Goal: Task Accomplishment & Management: Manage account settings

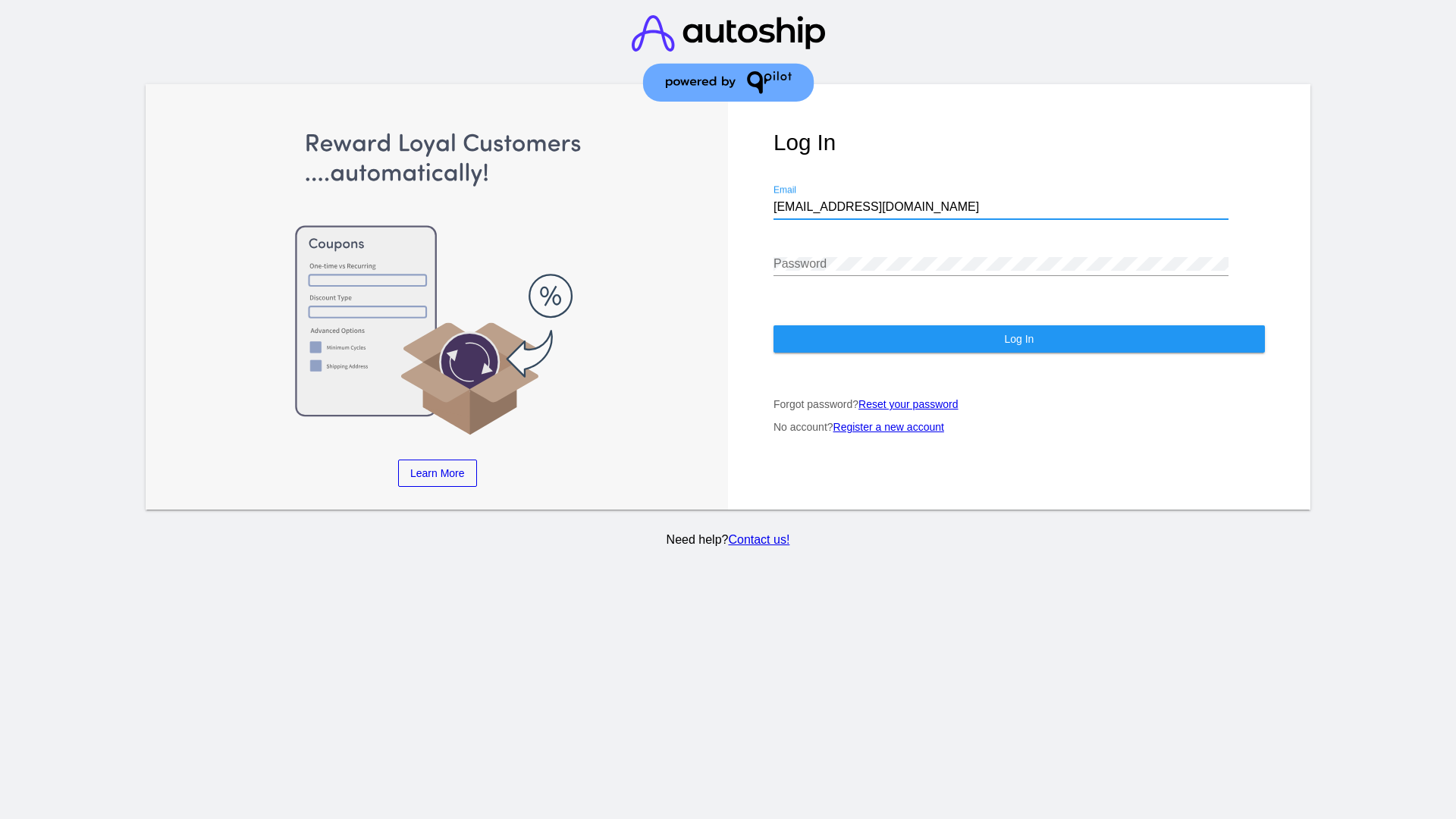
type input "[EMAIL_ADDRESS][DOMAIN_NAME]"
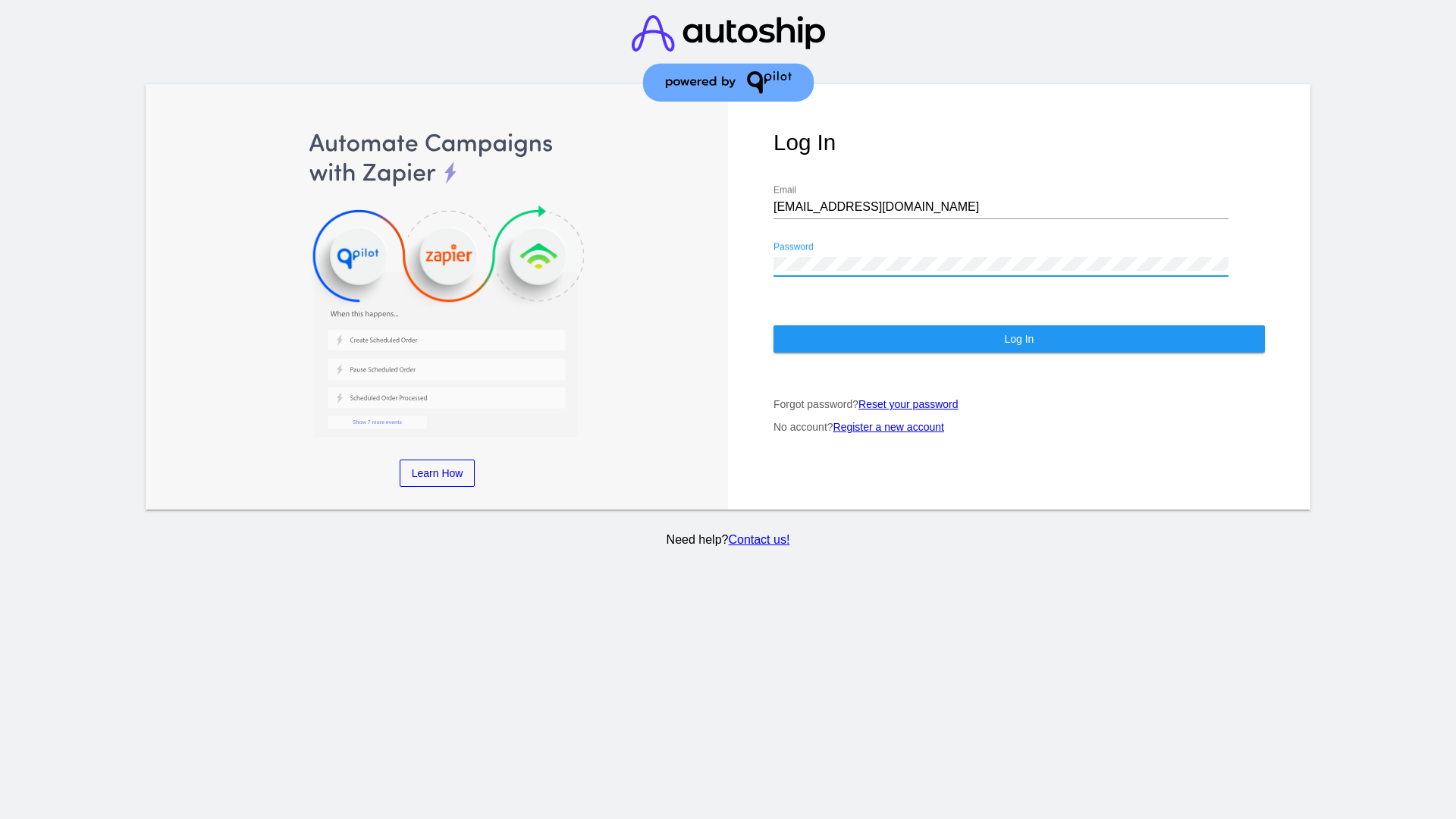
click at [1018, 339] on span "Log In" at bounding box center [1019, 339] width 30 height 12
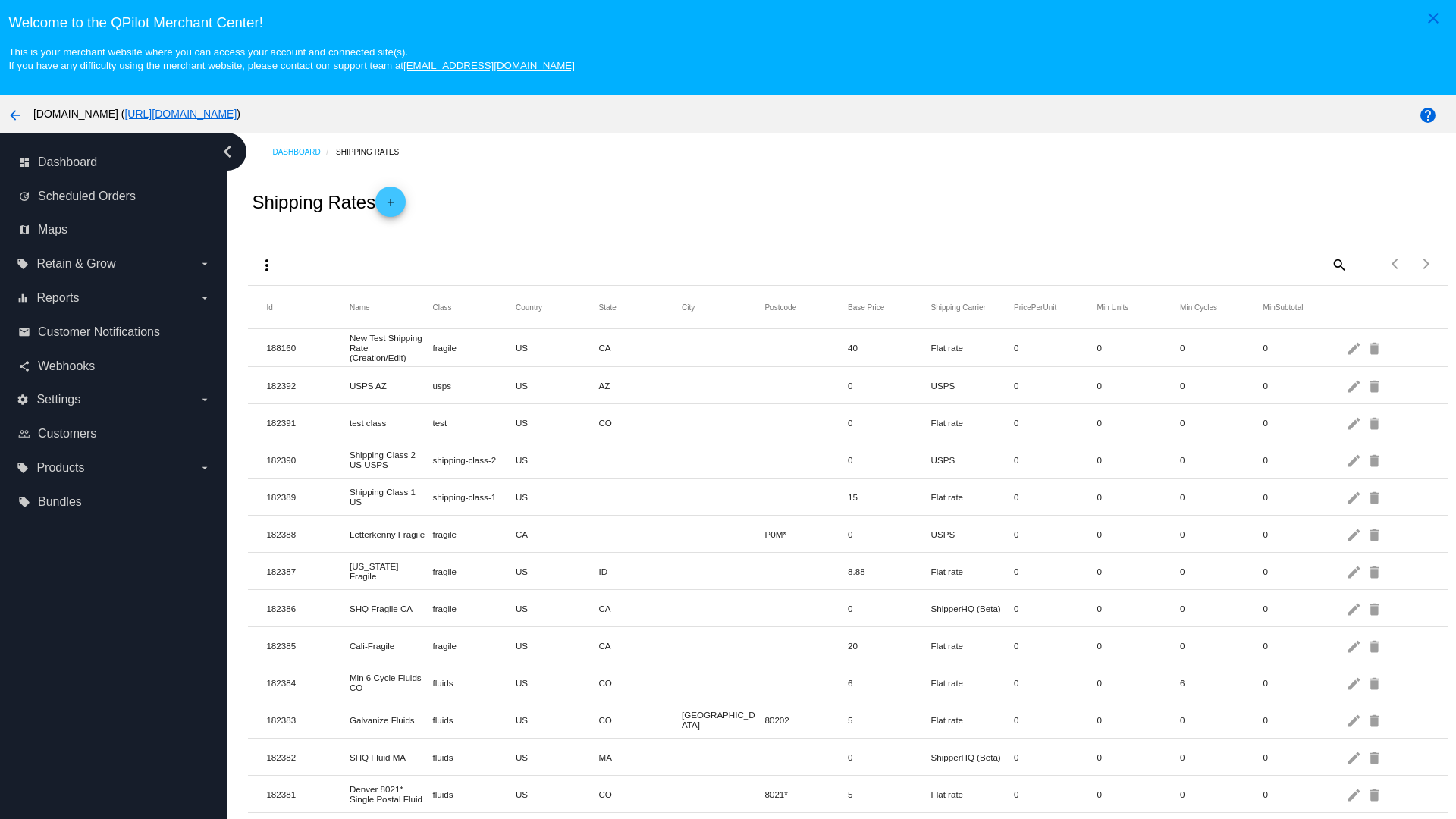
click at [395, 202] on mat-icon "add" at bounding box center [390, 206] width 18 height 18
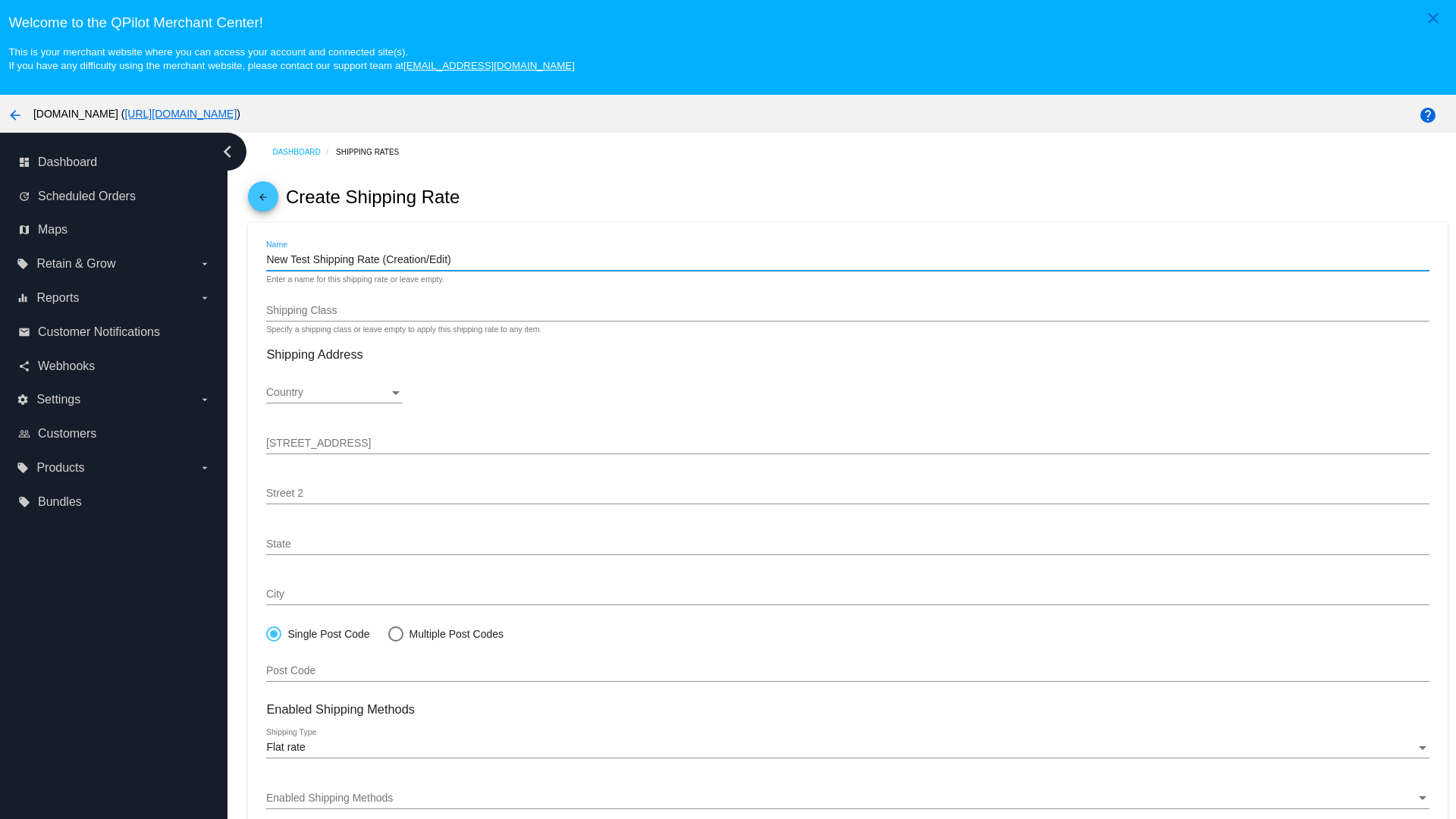
type input "New Test Shipping Rate (Creation/Edit)"
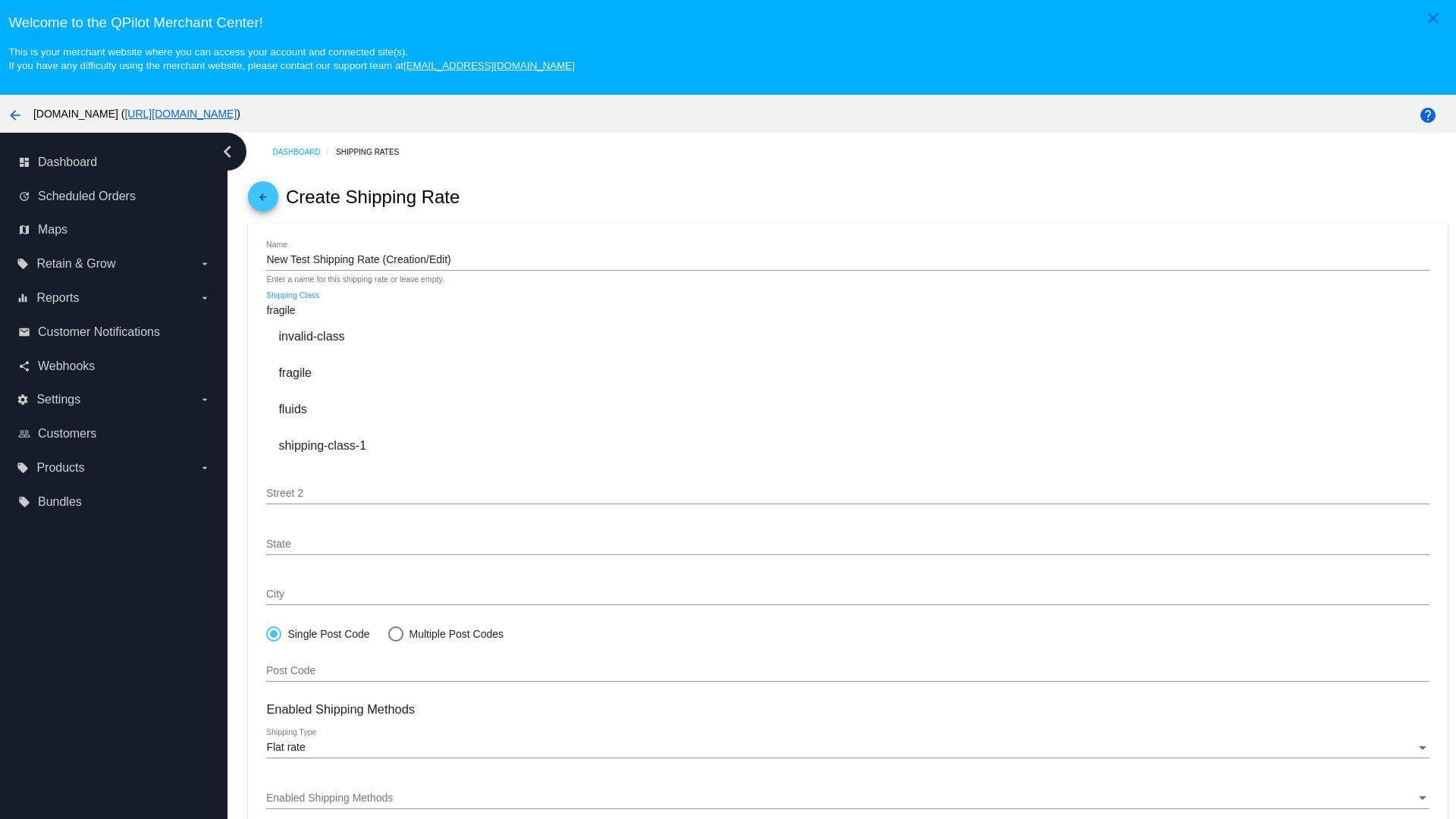
type input "fragile"
click at [847, 372] on div "fragile" at bounding box center [847, 373] width 1163 height 36
click at [334, 393] on div "Country" at bounding box center [327, 392] width 123 height 12
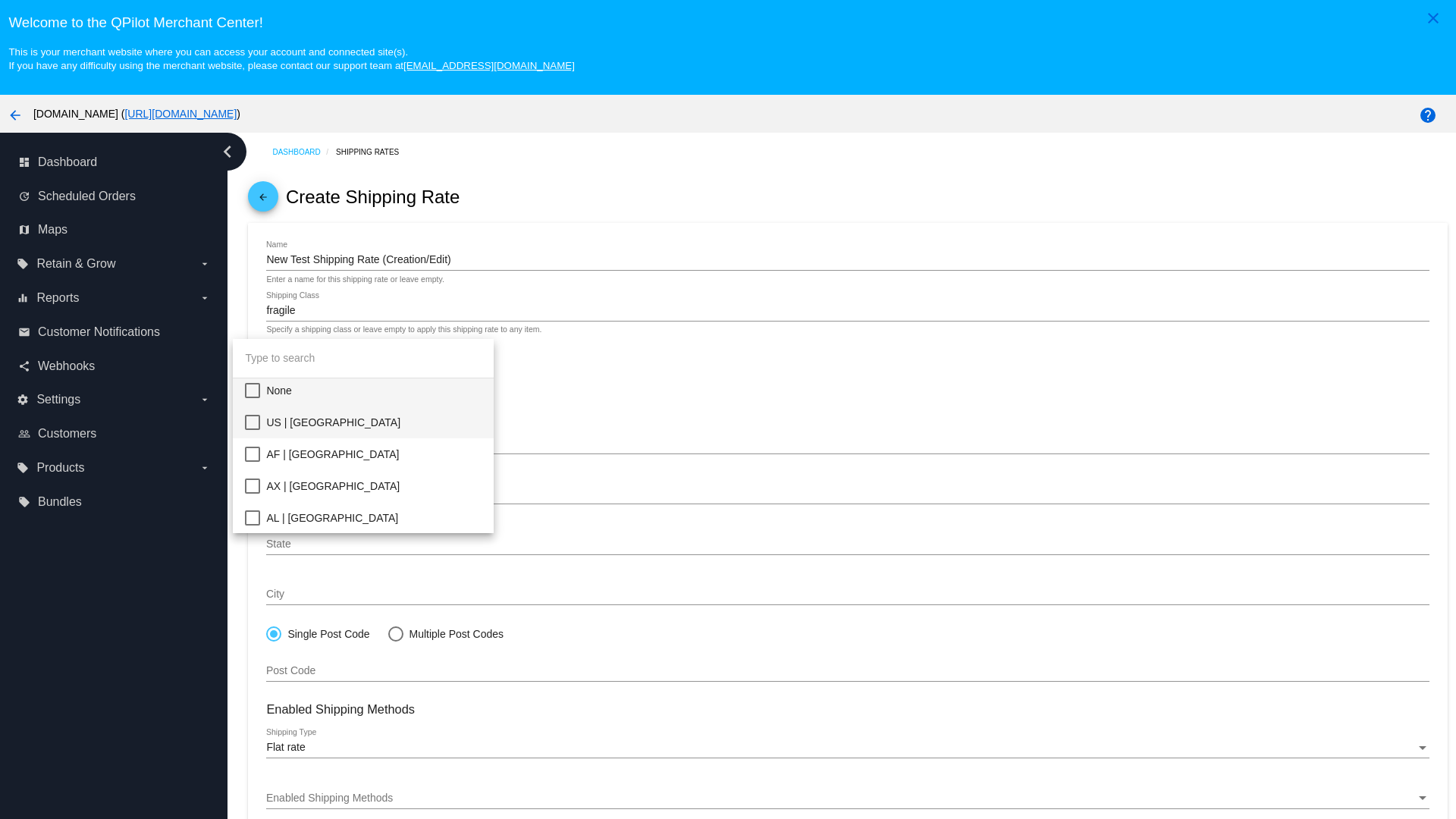
click at [374, 422] on span "US | USA" at bounding box center [374, 422] width 216 height 32
click at [334, 544] on div "State" at bounding box center [327, 544] width 123 height 12
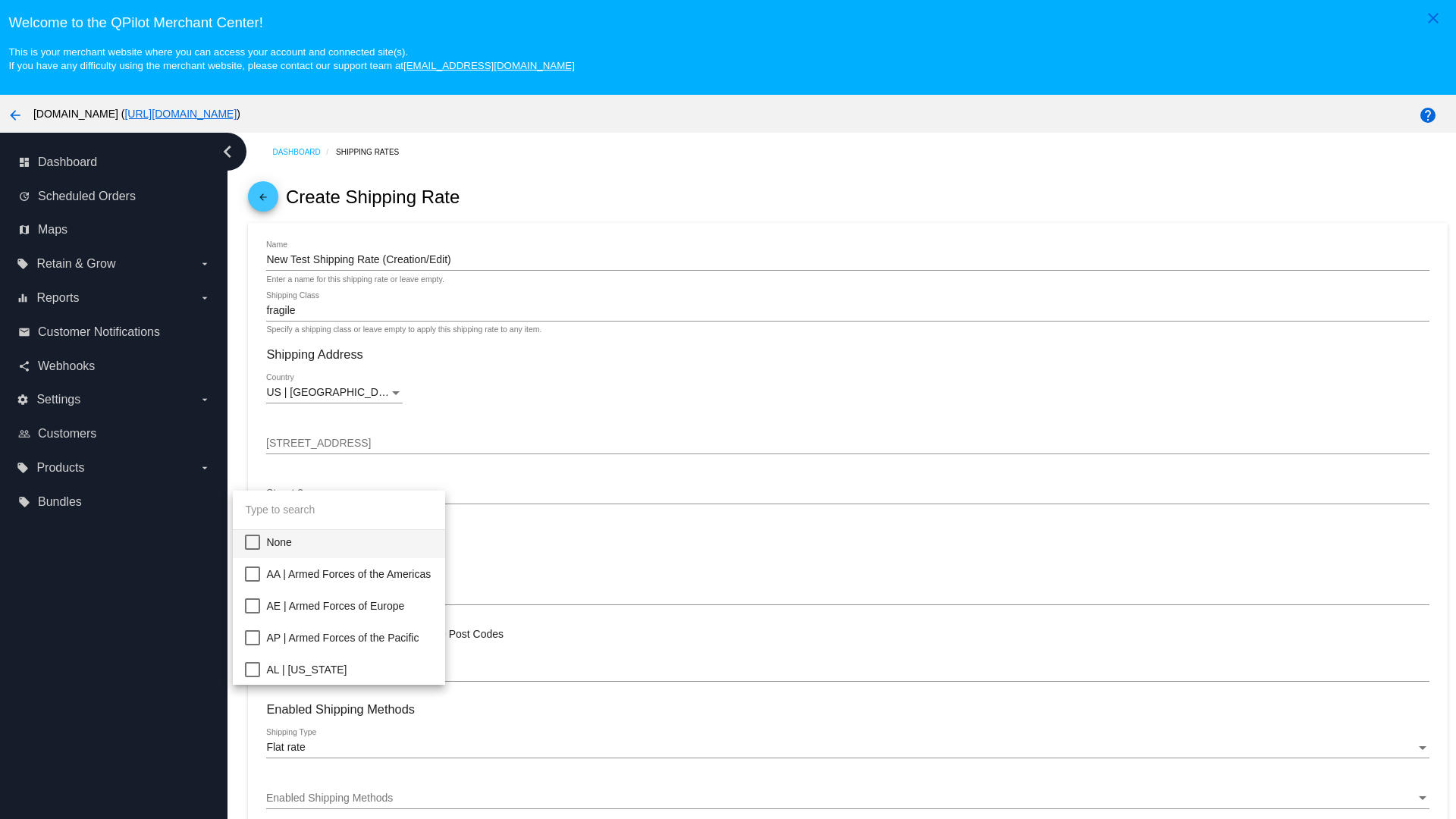
click at [374, 812] on span "CA | California" at bounding box center [349, 828] width 167 height 32
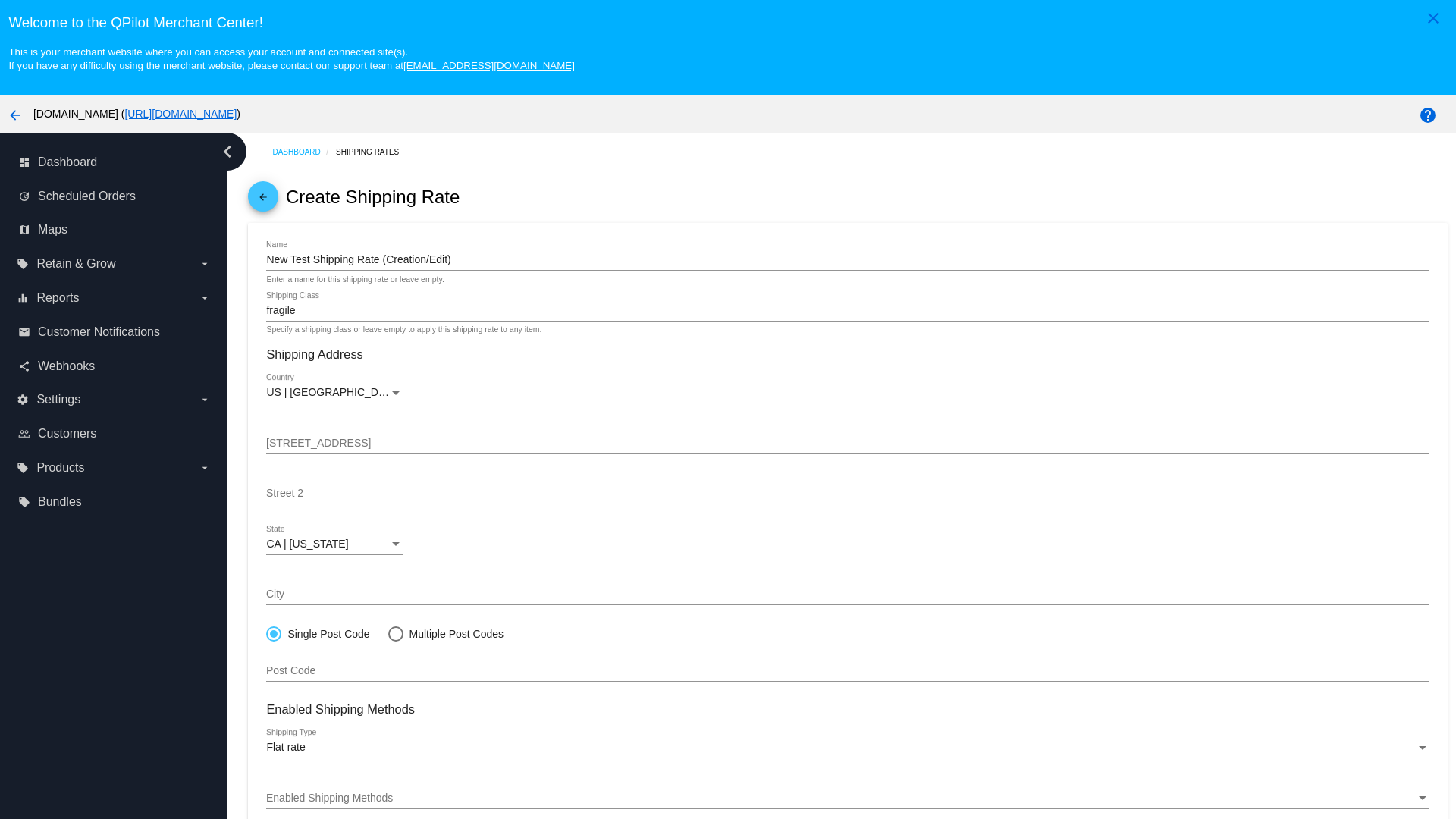
click at [847, 797] on div "Enabled Shipping Methods" at bounding box center [840, 798] width 1149 height 12
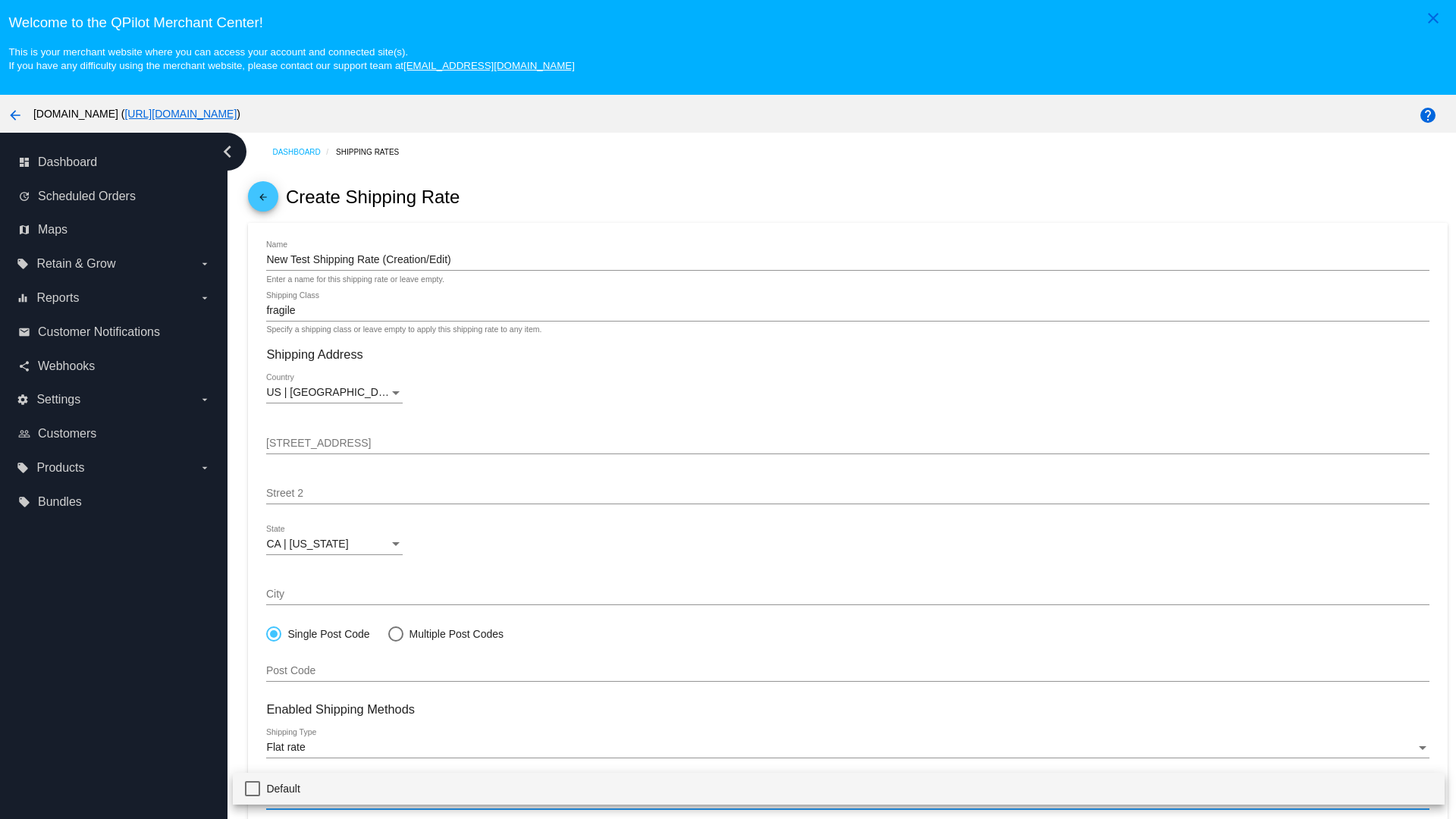
click at [838, 787] on span "Default" at bounding box center [849, 788] width 1166 height 32
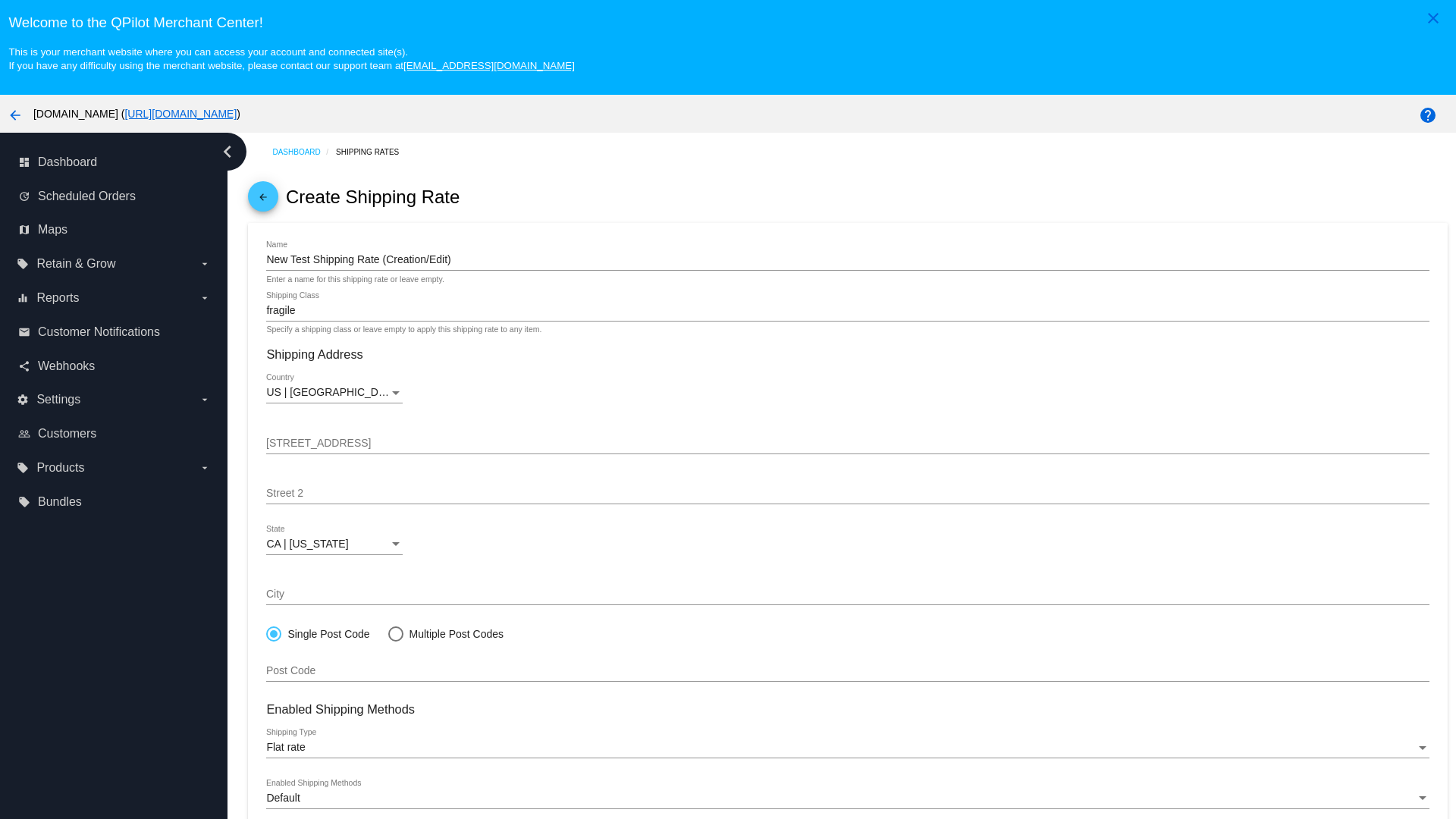
scroll to position [95, 0]
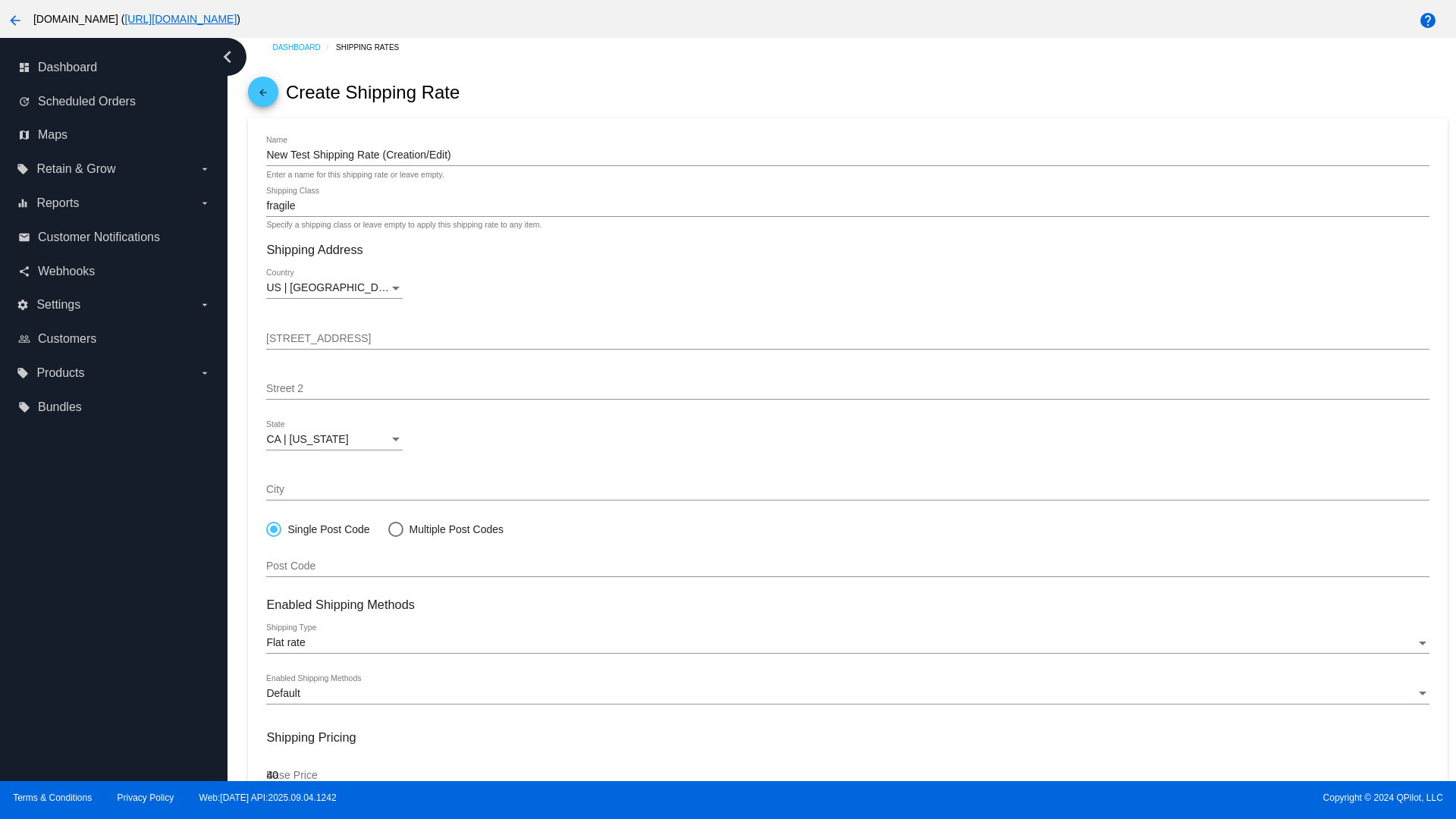
type input "40"
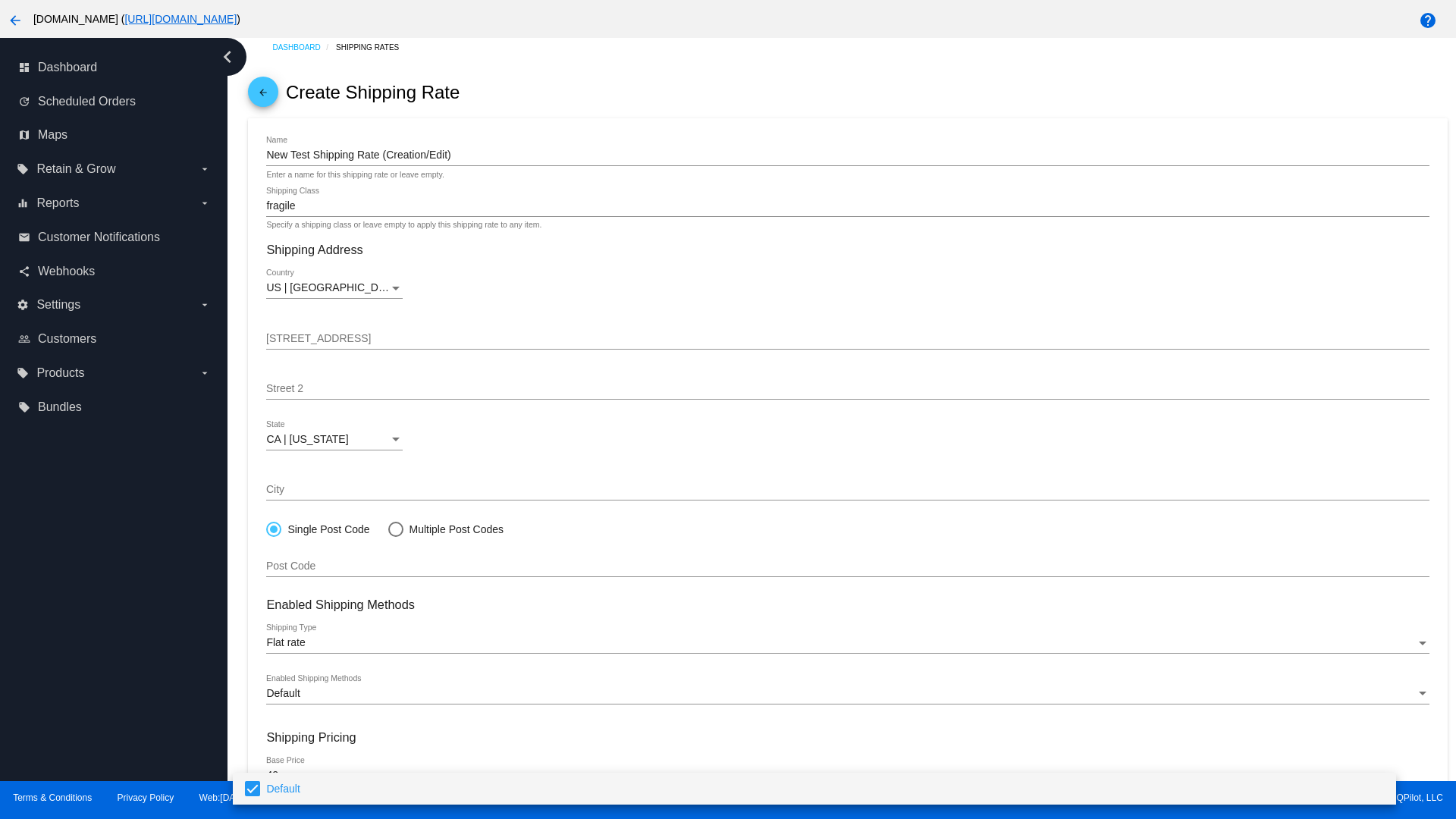
scroll to position [163, 0]
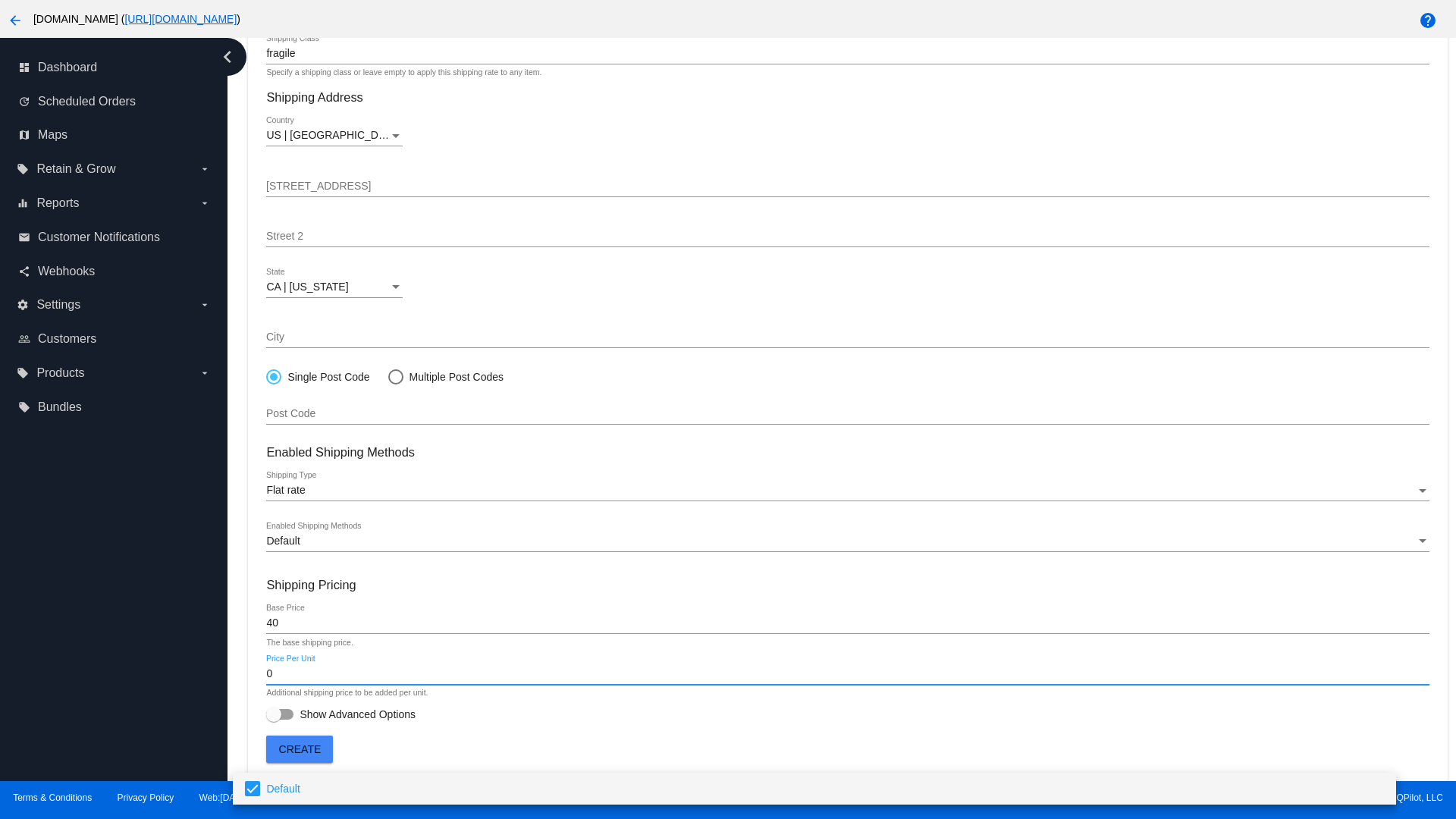
type input "0"
click at [340, 714] on span "Show Advanced Options" at bounding box center [357, 713] width 116 height 15
click at [273, 719] on input "Show Advanced Options" at bounding box center [273, 719] width 1 height 1
checkbox input "true"
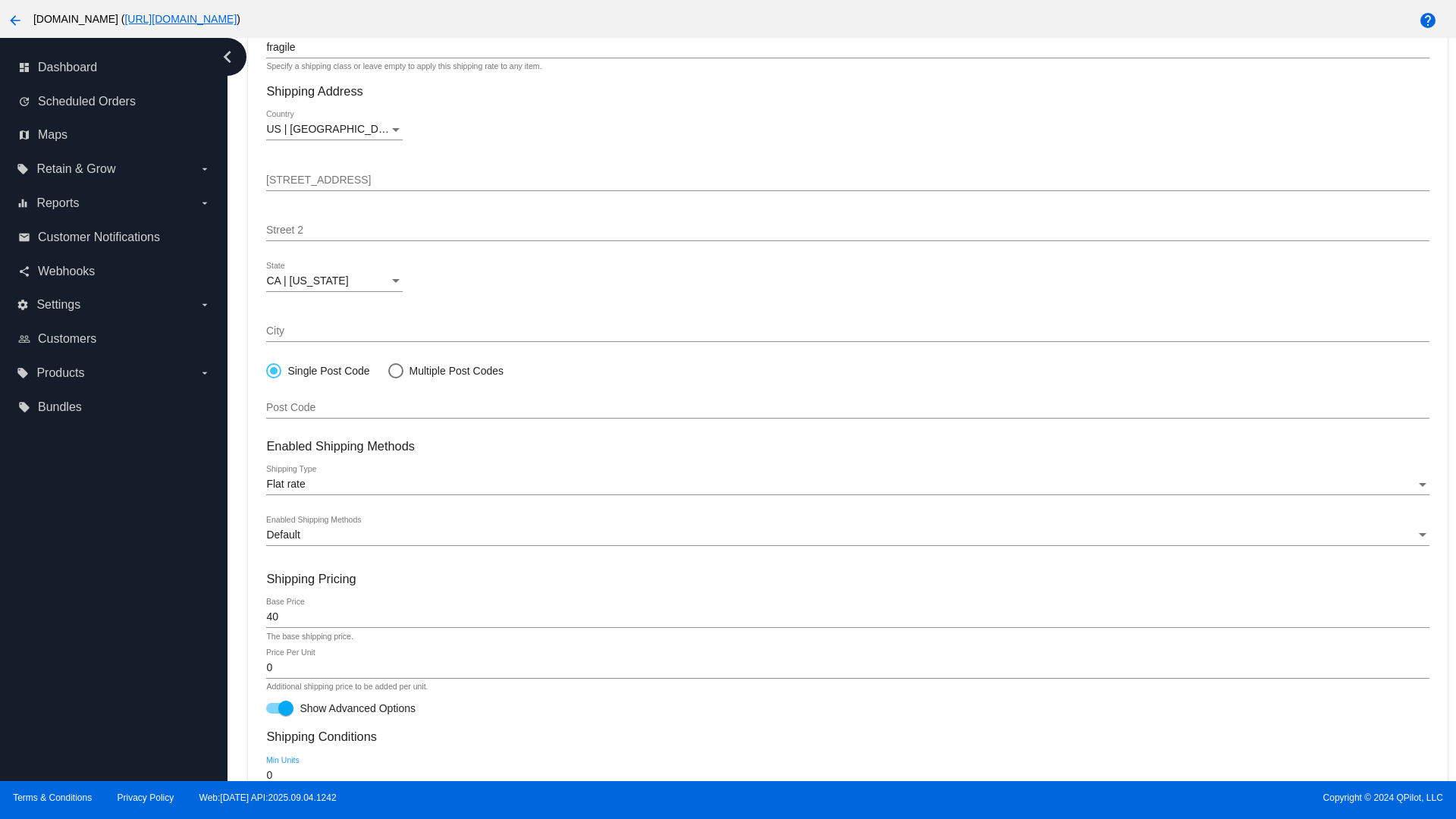
type input "0"
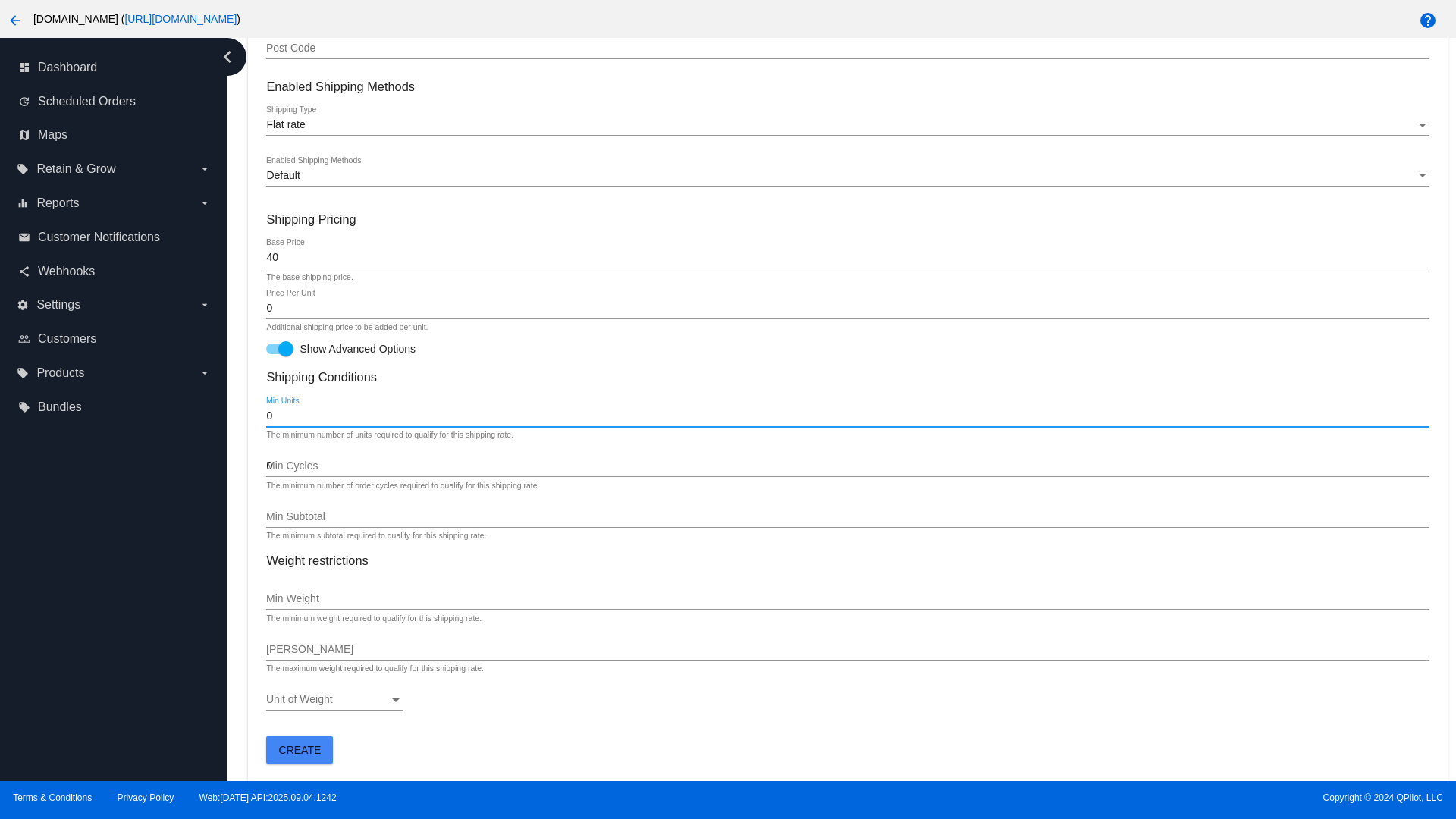
type input "0"
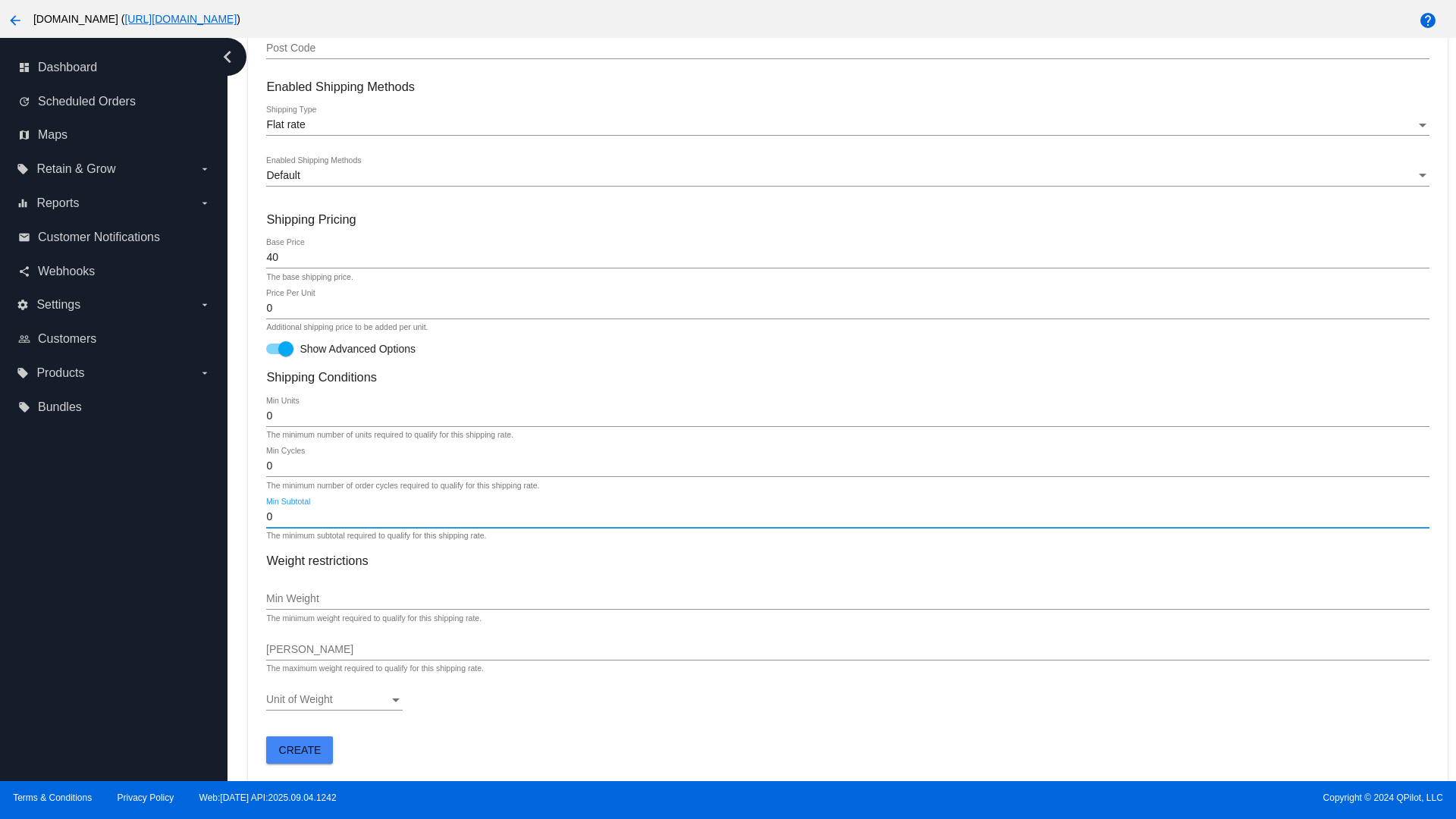
type input "0"
click at [299, 749] on span "Create" at bounding box center [300, 749] width 43 height 12
